Goal: Information Seeking & Learning: Learn about a topic

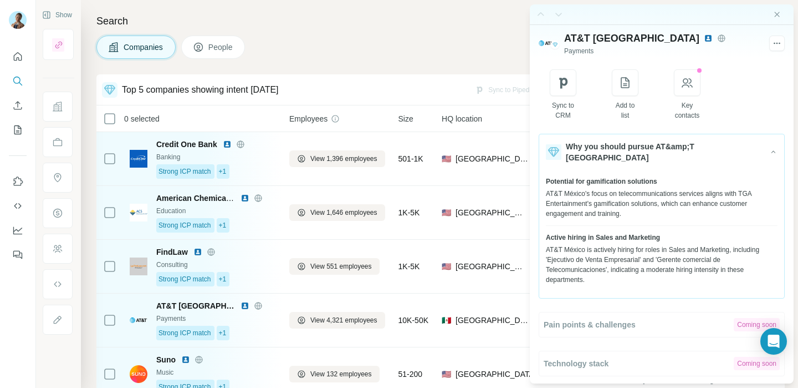
scroll to position [151, 0]
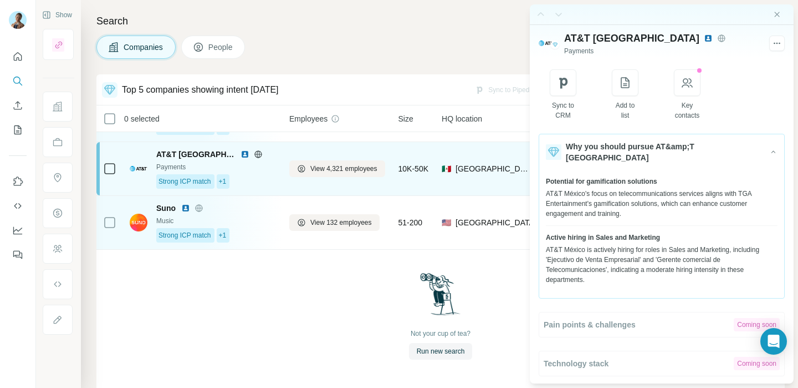
click at [276, 184] on div "Strong ICP match +1" at bounding box center [216, 181] width 120 height 14
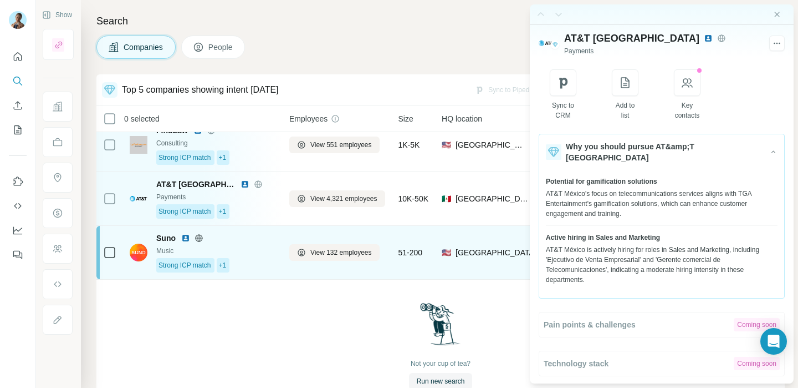
scroll to position [120, 0]
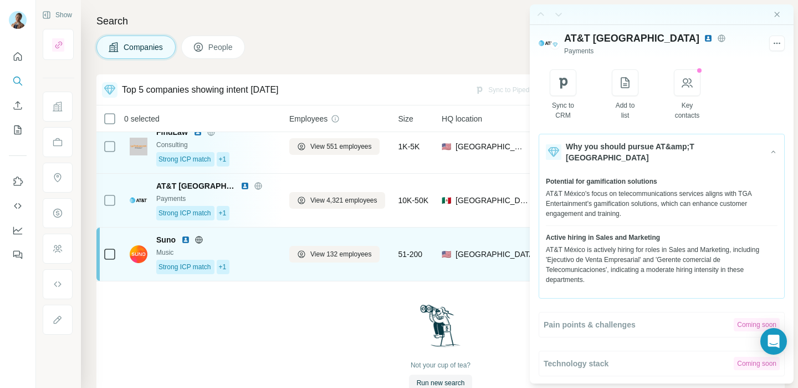
click at [268, 254] on div "Music" at bounding box center [216, 252] width 120 height 10
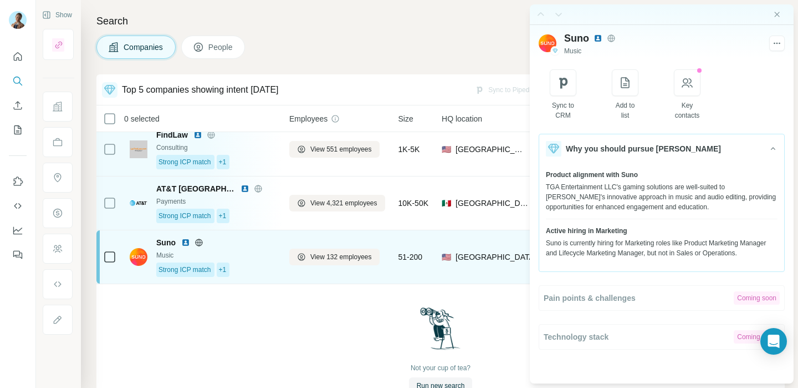
scroll to position [89, 0]
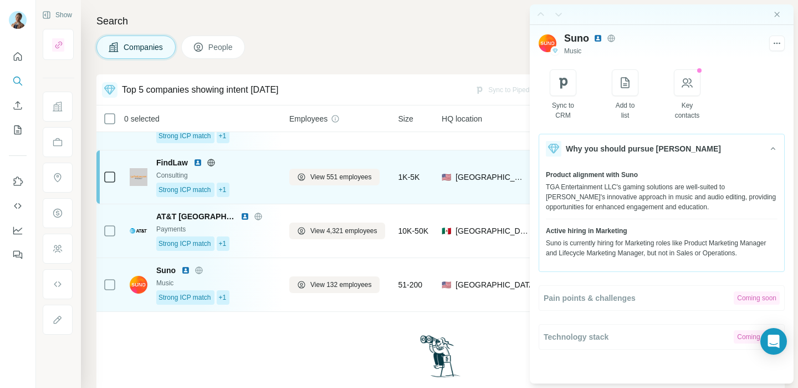
click at [249, 167] on div "FindLaw" at bounding box center [216, 162] width 120 height 11
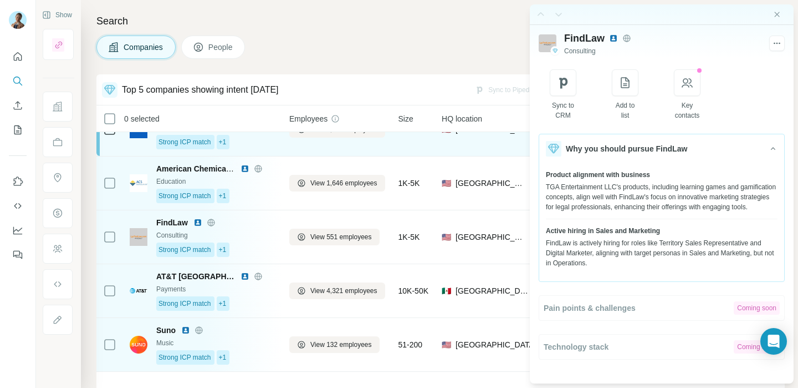
scroll to position [18, 0]
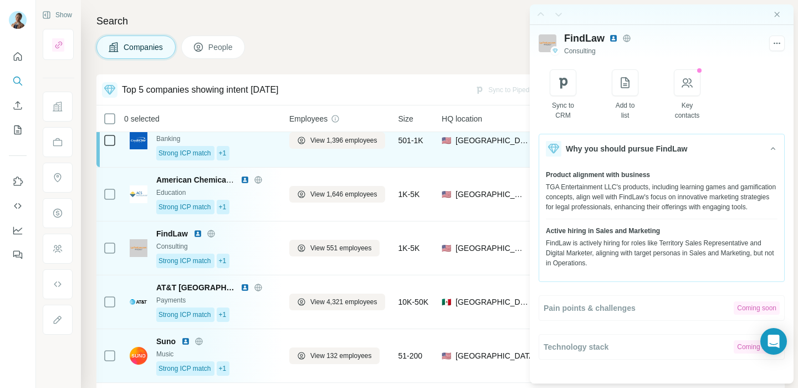
click at [251, 166] on td "Credit One Bank Banking Strong ICP match +1" at bounding box center [203, 141] width 160 height 54
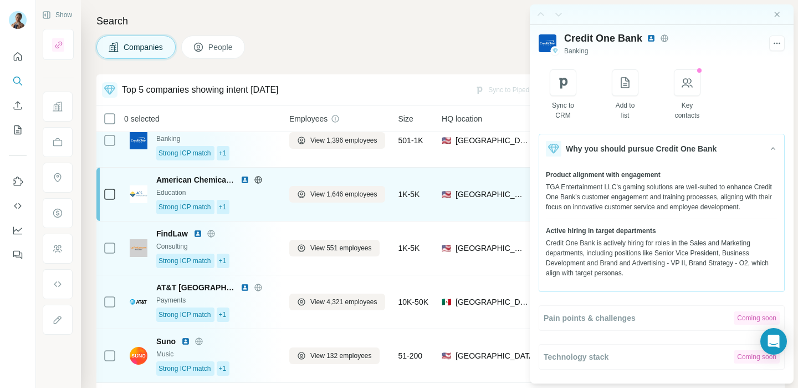
click at [269, 208] on div "Strong ICP match +1" at bounding box center [216, 207] width 120 height 14
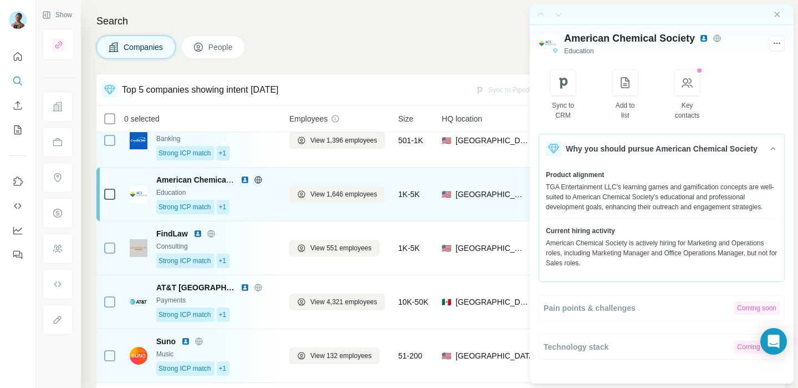
scroll to position [0, 0]
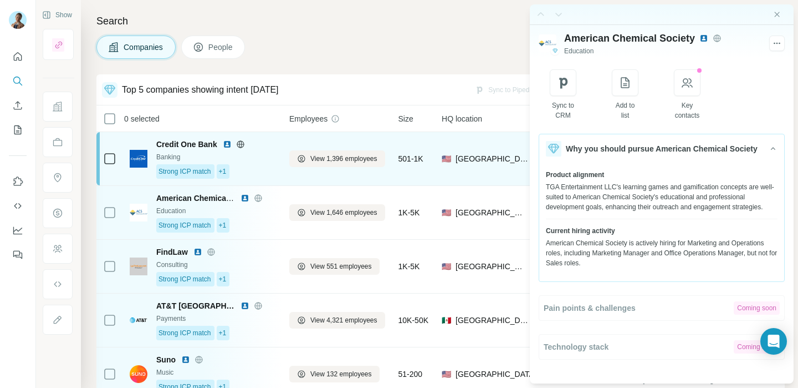
click at [286, 159] on td "View 1,396 employees" at bounding box center [337, 159] width 109 height 54
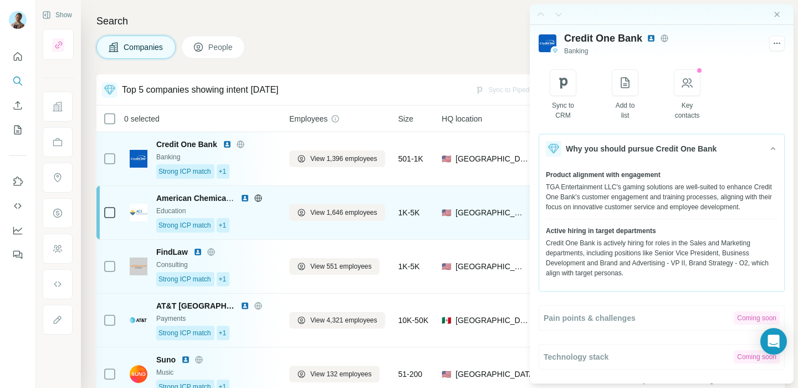
click at [325, 226] on div "View 1,646 employees" at bounding box center [337, 212] width 96 height 40
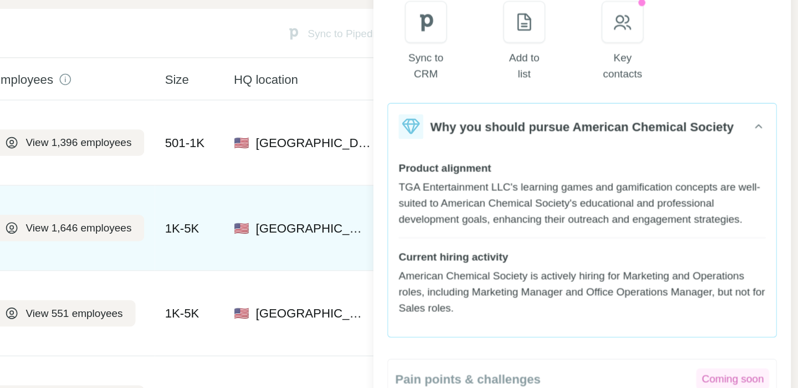
click at [426, 195] on div "1K-5K" at bounding box center [414, 212] width 30 height 40
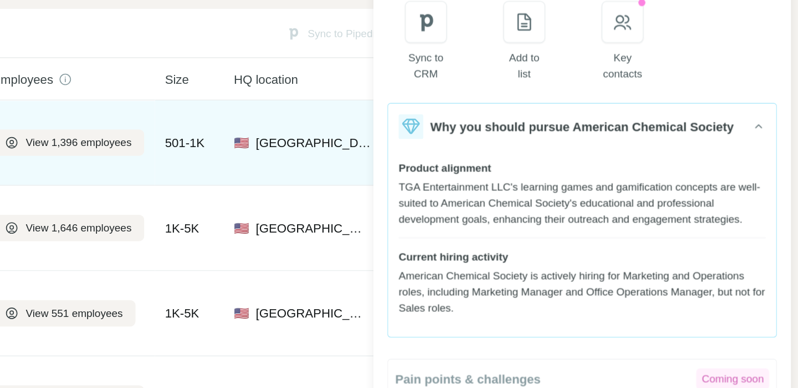
click at [442, 180] on td "🇺🇸 [GEOGRAPHIC_DATA], [US_STATE] + 4" at bounding box center [497, 159] width 124 height 54
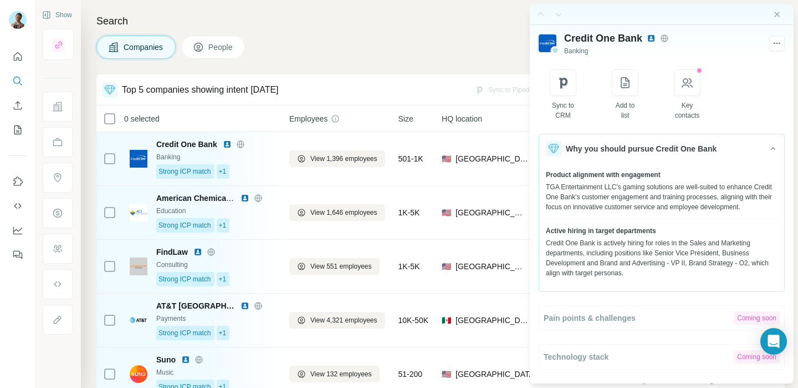
click at [554, 14] on div at bounding box center [549, 14] width 31 height 13
click at [541, 14] on div at bounding box center [549, 14] width 31 height 13
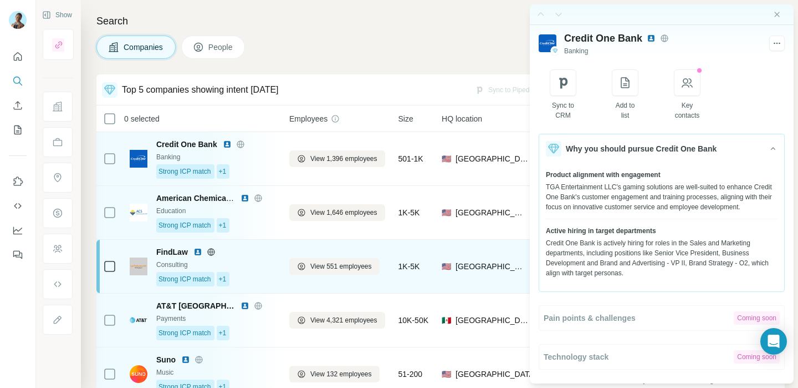
click at [267, 253] on div "FindLaw" at bounding box center [216, 251] width 120 height 11
